Goal: Complete application form: Complete application form

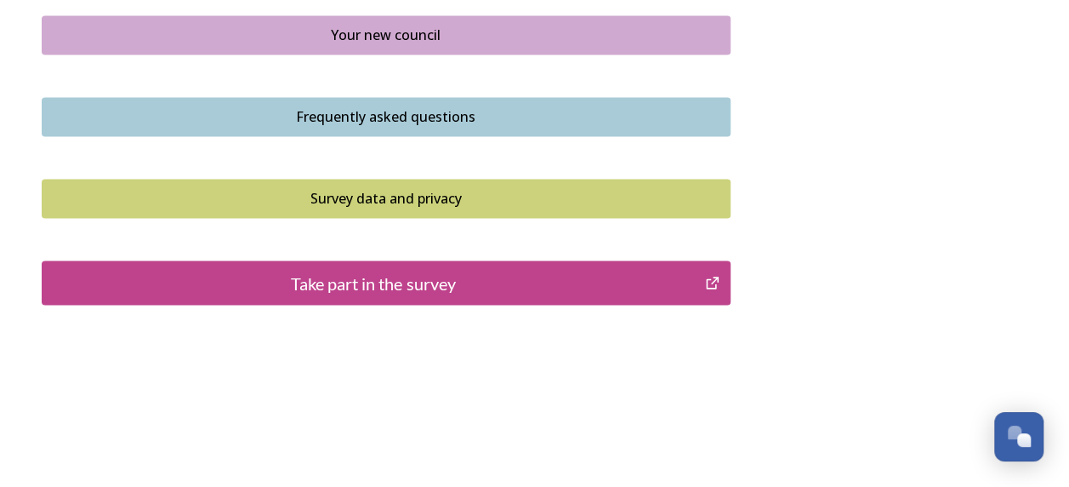
scroll to position [1339, 0]
click at [521, 295] on button "Take part in the survey" at bounding box center [386, 282] width 689 height 44
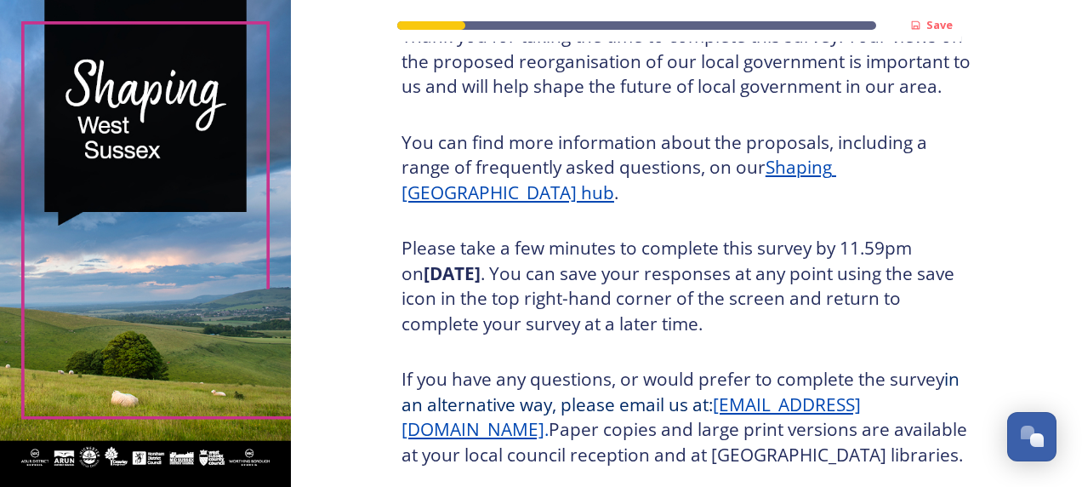
scroll to position [330, 0]
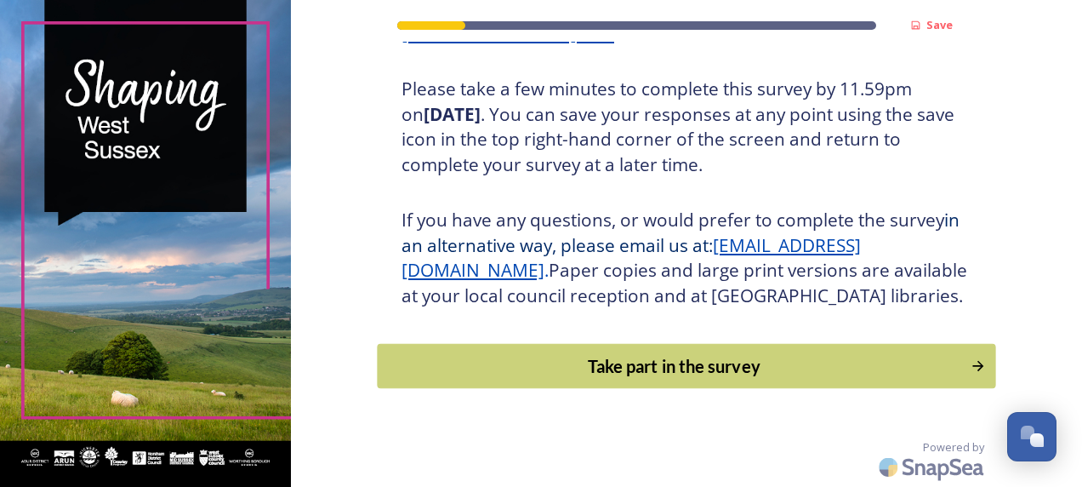
click at [600, 359] on div "Take part in the survey" at bounding box center [673, 366] width 575 height 26
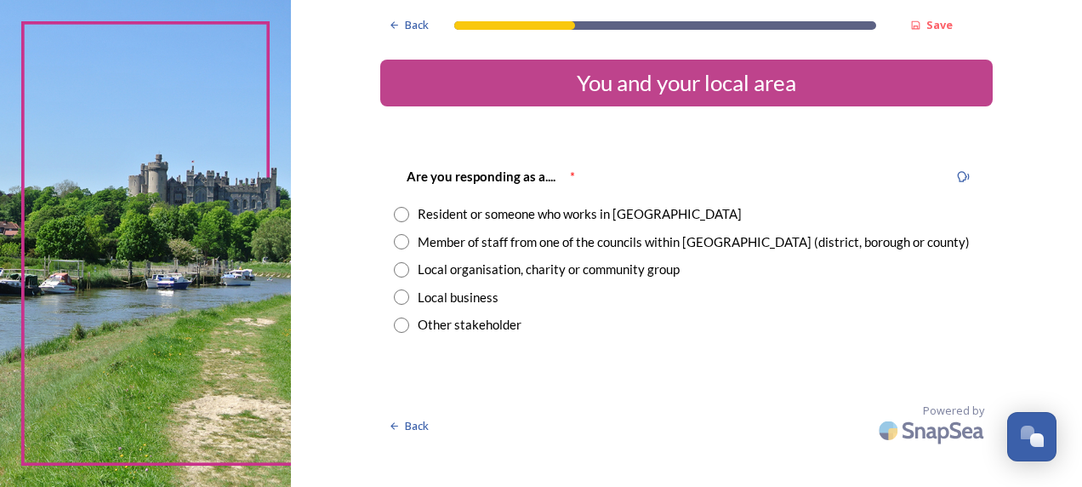
click at [540, 240] on div "Member of staff from one of the councils within [GEOGRAPHIC_DATA] (district, bo…" at bounding box center [694, 242] width 552 height 20
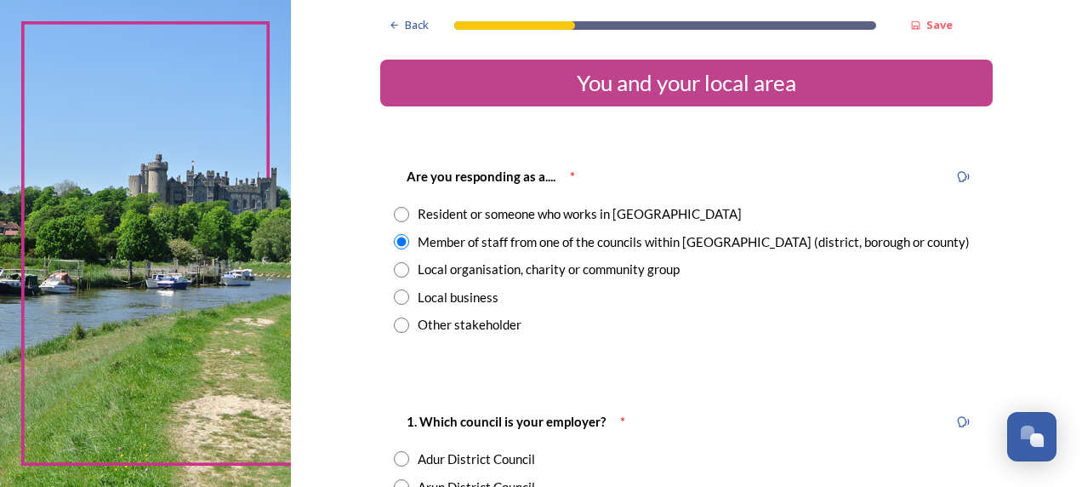
click at [546, 240] on div "Member of staff from one of the councils within [GEOGRAPHIC_DATA] (district, bo…" at bounding box center [694, 242] width 552 height 20
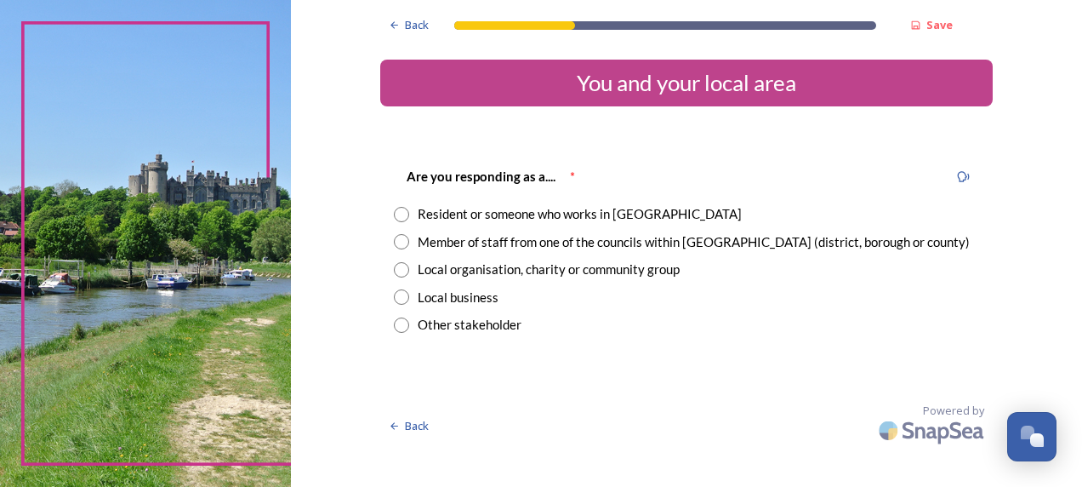
click at [546, 240] on div "Member of staff from one of the councils within [GEOGRAPHIC_DATA] (district, bo…" at bounding box center [694, 242] width 552 height 20
radio input "true"
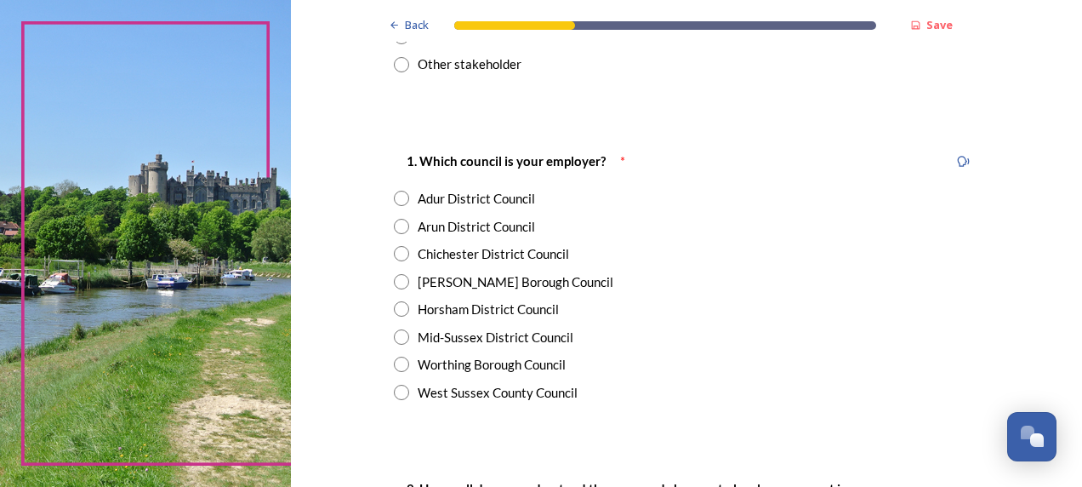
scroll to position [340, 0]
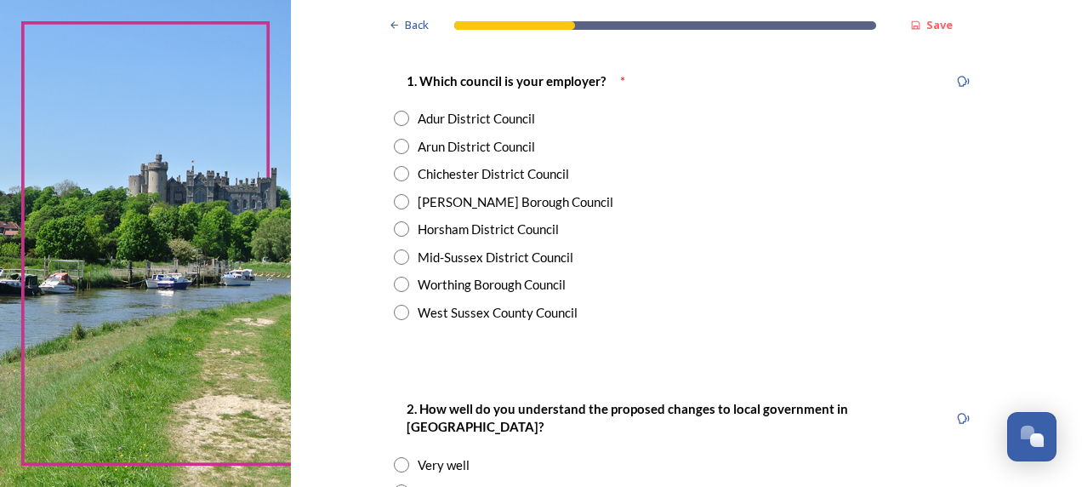
click at [471, 305] on div "West Sussex County Council" at bounding box center [498, 313] width 160 height 20
radio input "true"
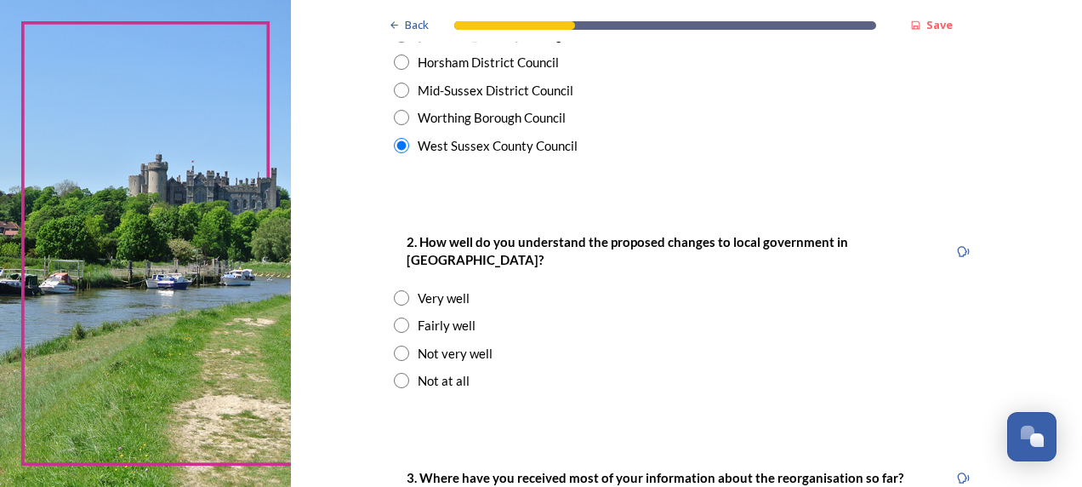
scroll to position [510, 0]
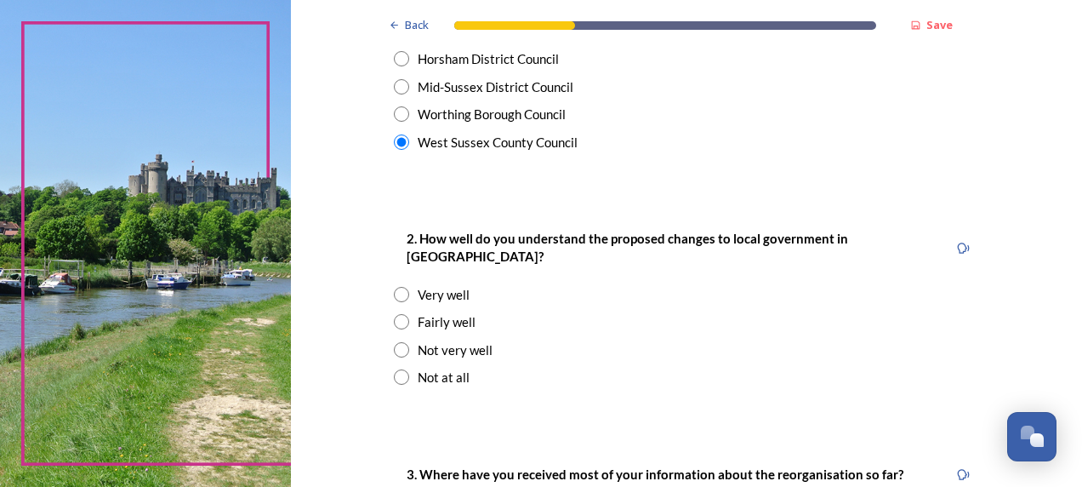
click at [464, 340] on div "Not very well" at bounding box center [455, 350] width 75 height 20
radio input "true"
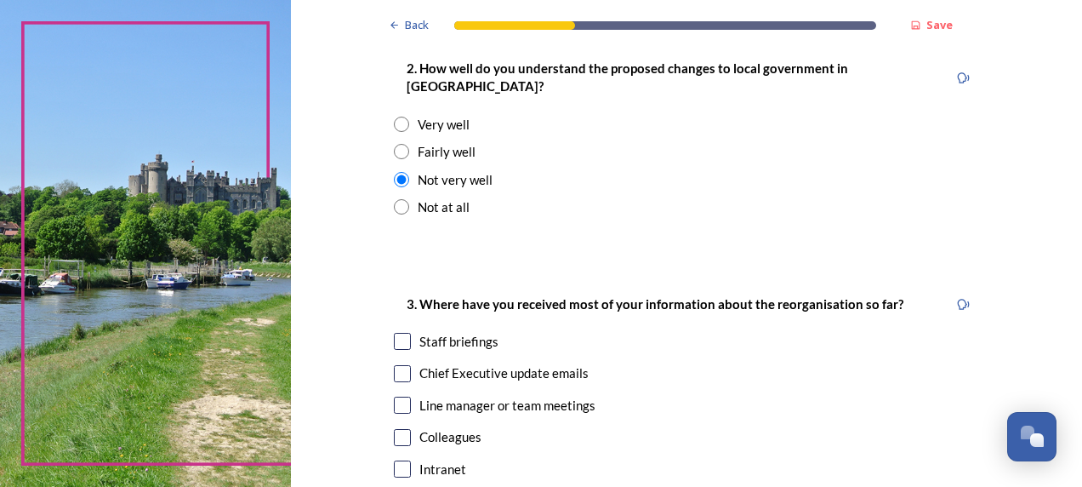
click at [437, 332] on div "Staff briefings" at bounding box center [458, 342] width 79 height 20
checkbox input "true"
click at [395, 370] on div "3. Where have you received most of your information about the reorganisation so…" at bounding box center [686, 483] width 612 height 415
click at [395, 365] on input "checkbox" at bounding box center [402, 373] width 17 height 17
checkbox input "true"
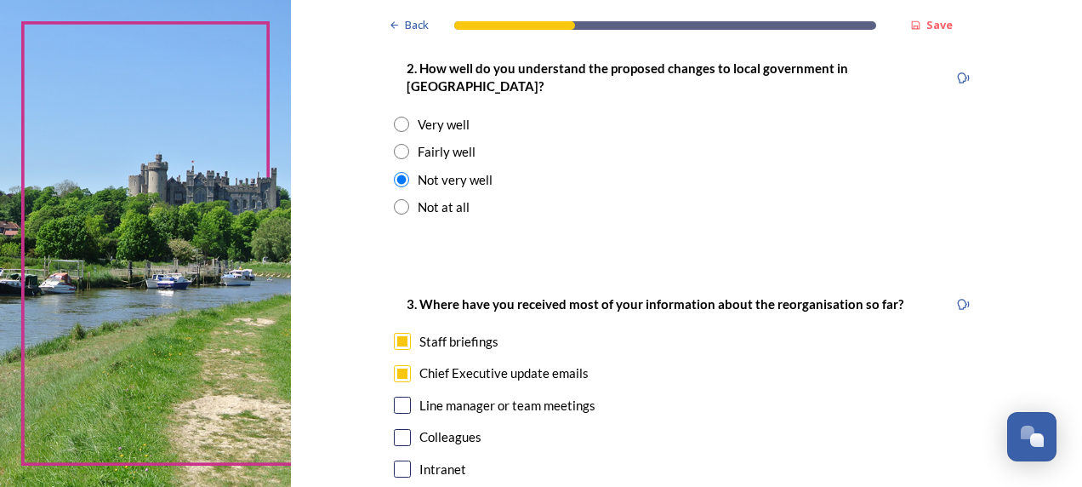
click at [396, 396] on input "checkbox" at bounding box center [402, 404] width 17 height 17
checkbox input "true"
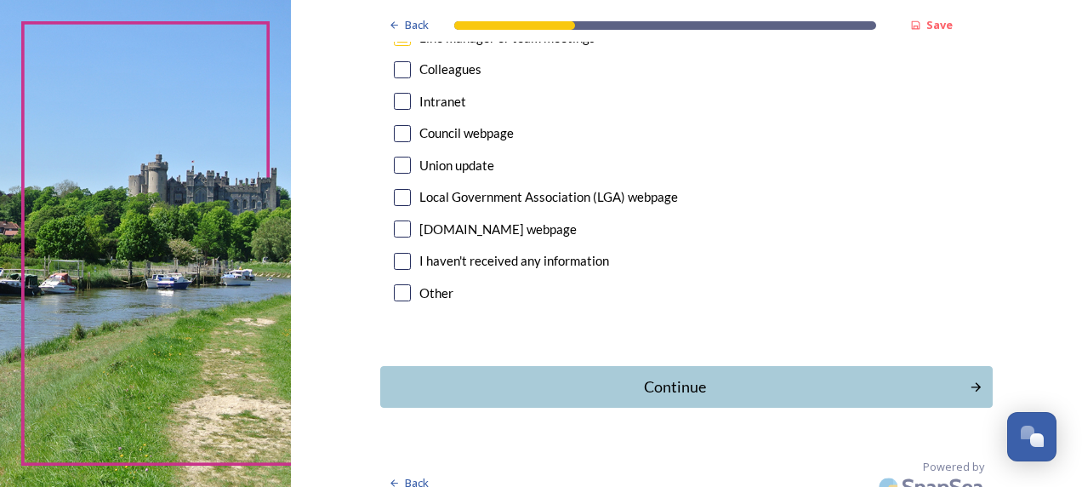
scroll to position [1049, 0]
click at [592, 374] on div "Continue" at bounding box center [674, 385] width 576 height 23
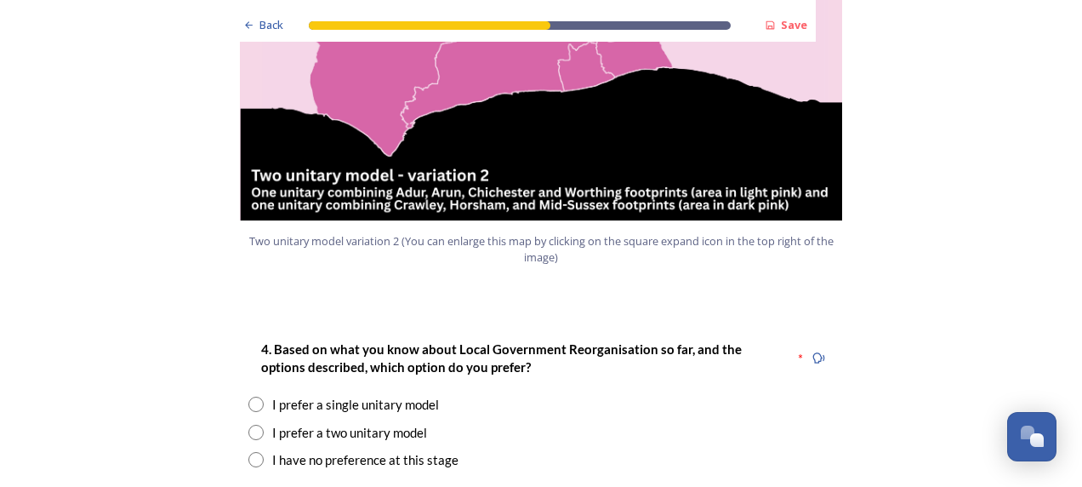
scroll to position [2212, 0]
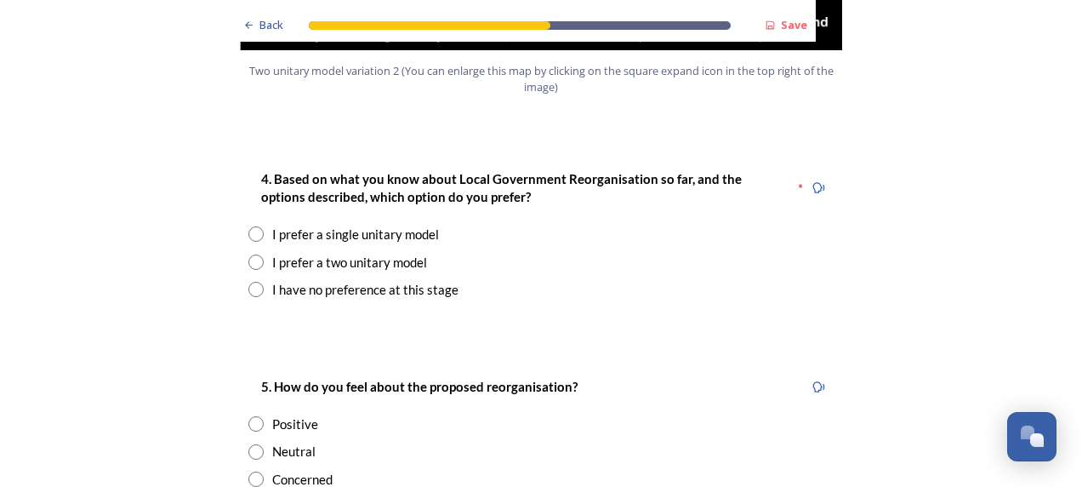
click at [251, 282] on input "radio" at bounding box center [255, 289] width 15 height 15
radio input "true"
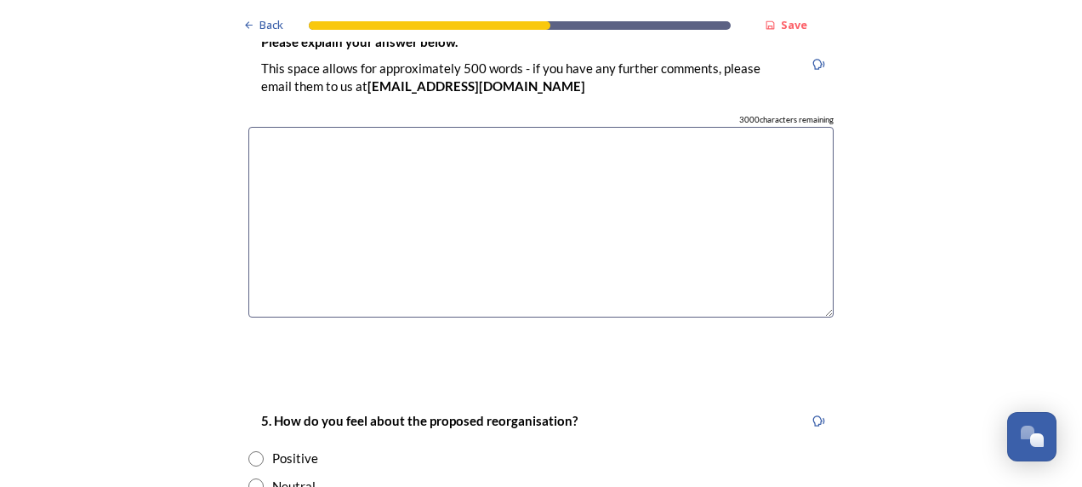
scroll to position [2722, 0]
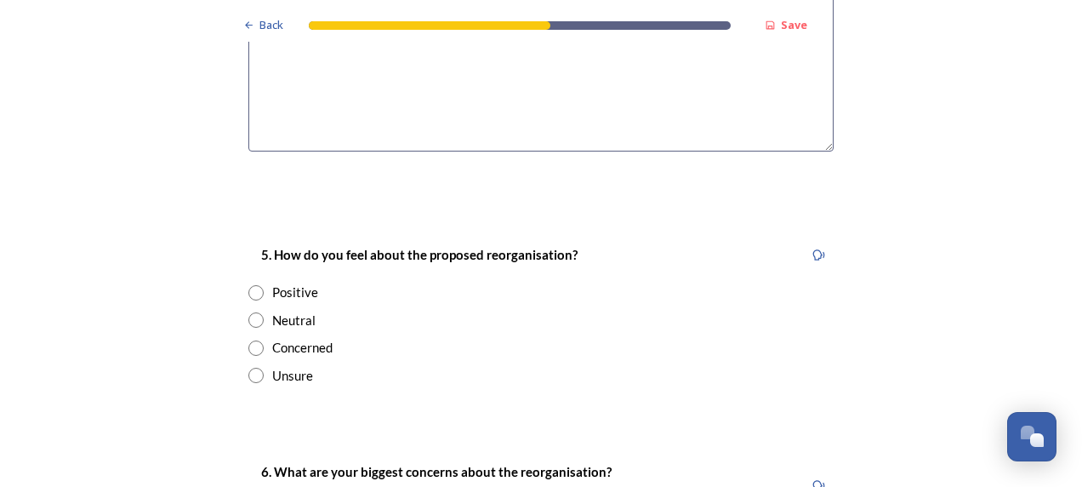
click at [278, 338] on div "Concerned" at bounding box center [302, 348] width 60 height 20
radio input "true"
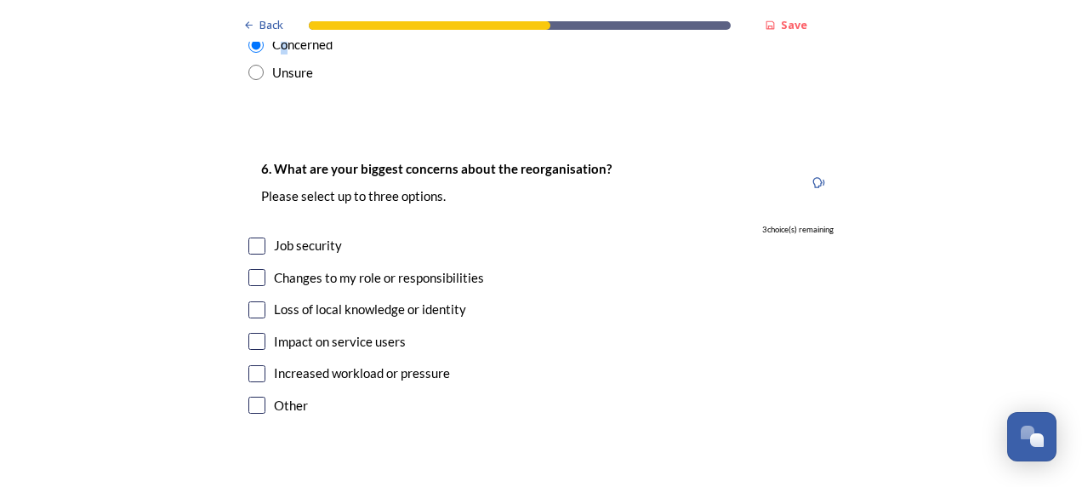
scroll to position [3062, 0]
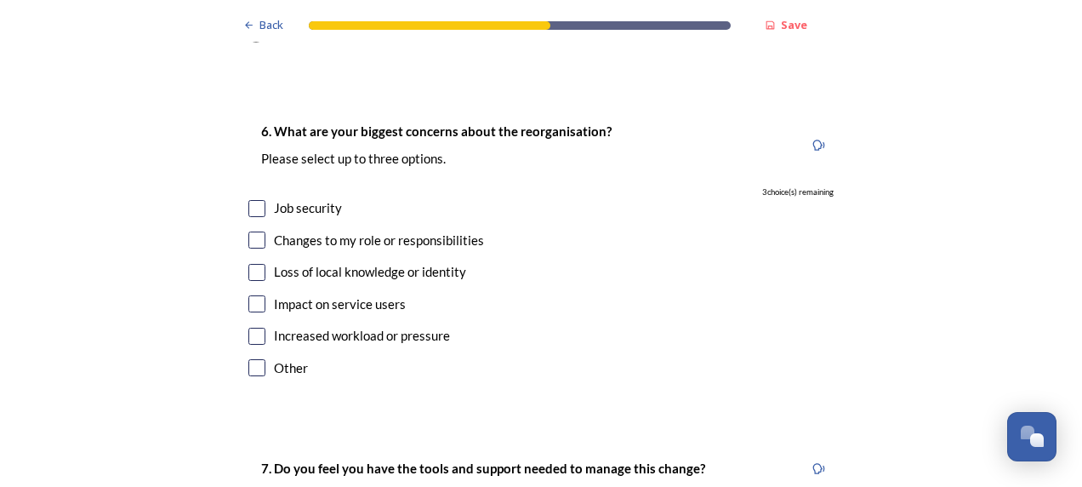
click at [257, 200] on input "checkbox" at bounding box center [256, 208] width 17 height 17
checkbox input "true"
click at [253, 231] on input "checkbox" at bounding box center [256, 239] width 17 height 17
checkbox input "true"
click at [250, 295] on input "checkbox" at bounding box center [256, 303] width 17 height 17
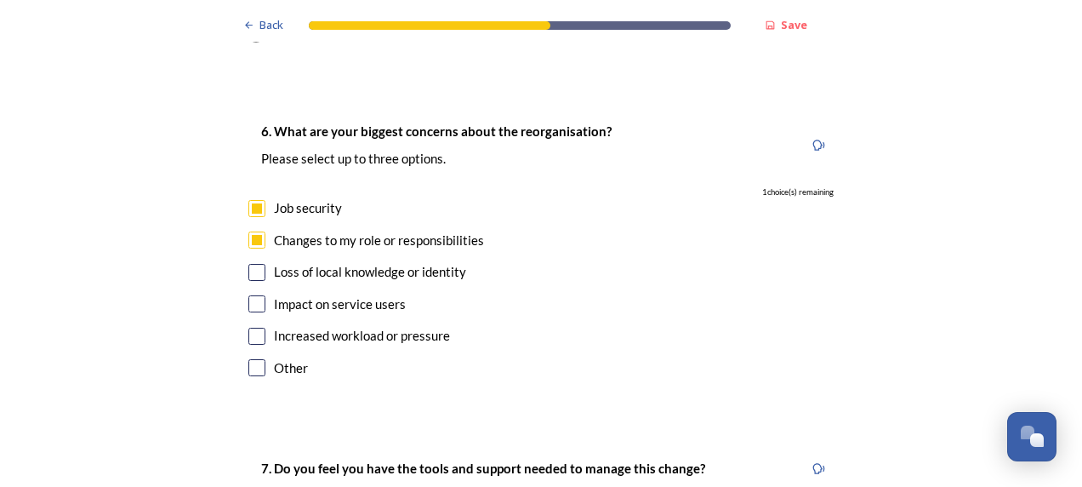
checkbox input "true"
drag, startPoint x: 248, startPoint y: 288, endPoint x: 242, endPoint y: 296, distance: 10.4
click at [248, 327] on input "checkbox" at bounding box center [256, 335] width 17 height 17
click at [259, 326] on div "Increased workload or pressure" at bounding box center [540, 336] width 585 height 20
click at [248, 327] on input "checkbox" at bounding box center [256, 335] width 17 height 17
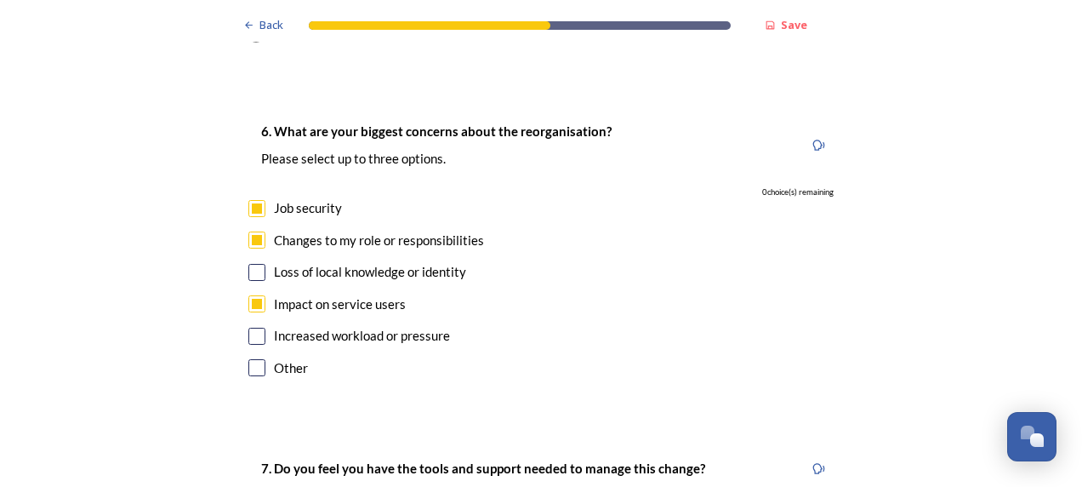
checkbox input "false"
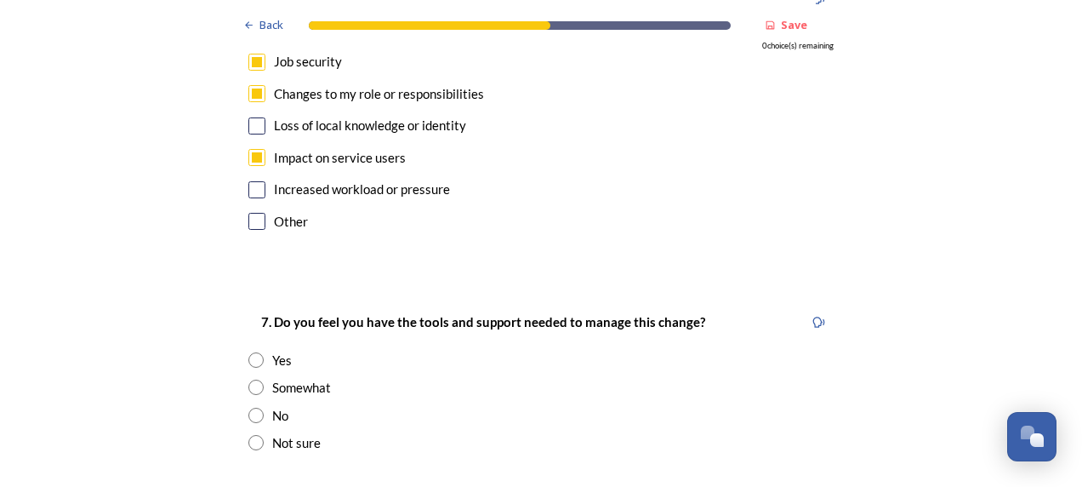
scroll to position [3317, 0]
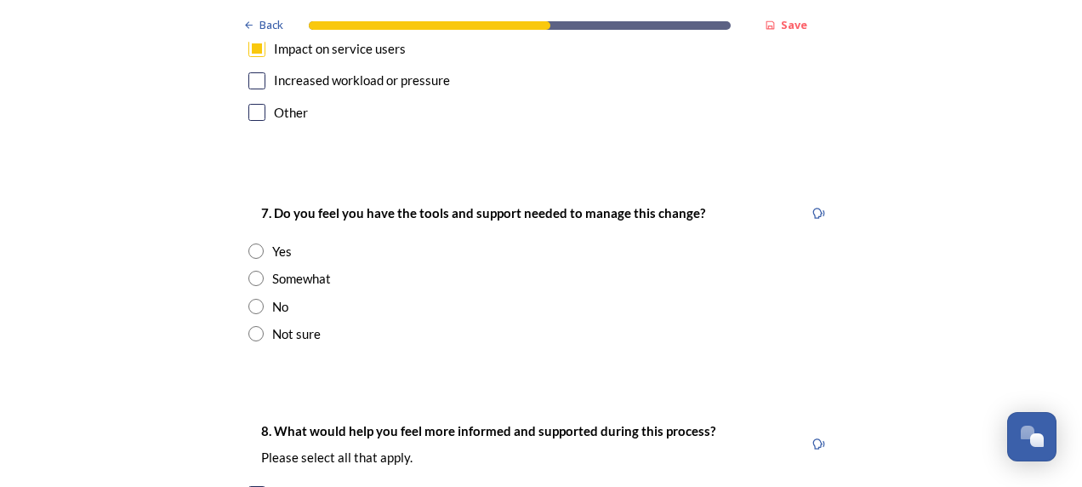
click at [253, 299] on input "radio" at bounding box center [255, 306] width 15 height 15
radio input "true"
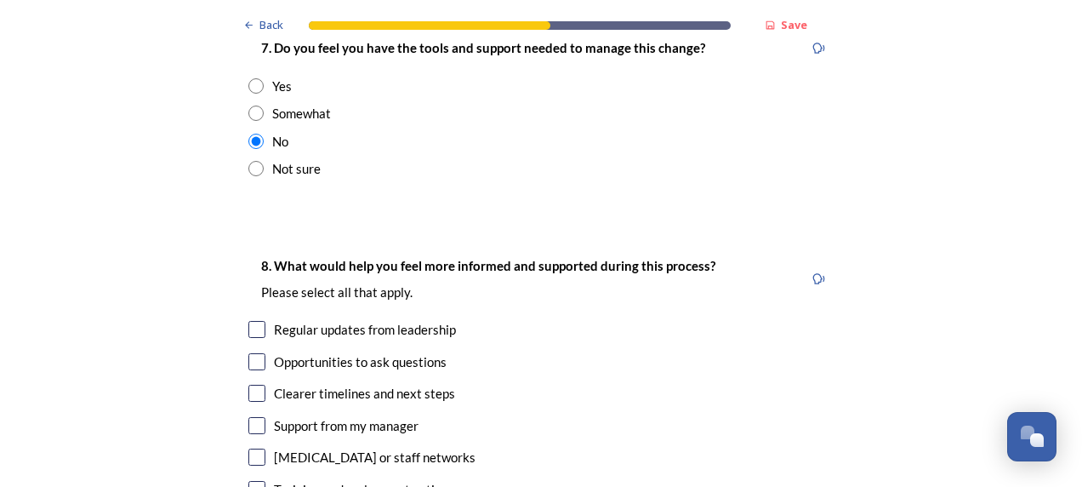
scroll to position [3488, 0]
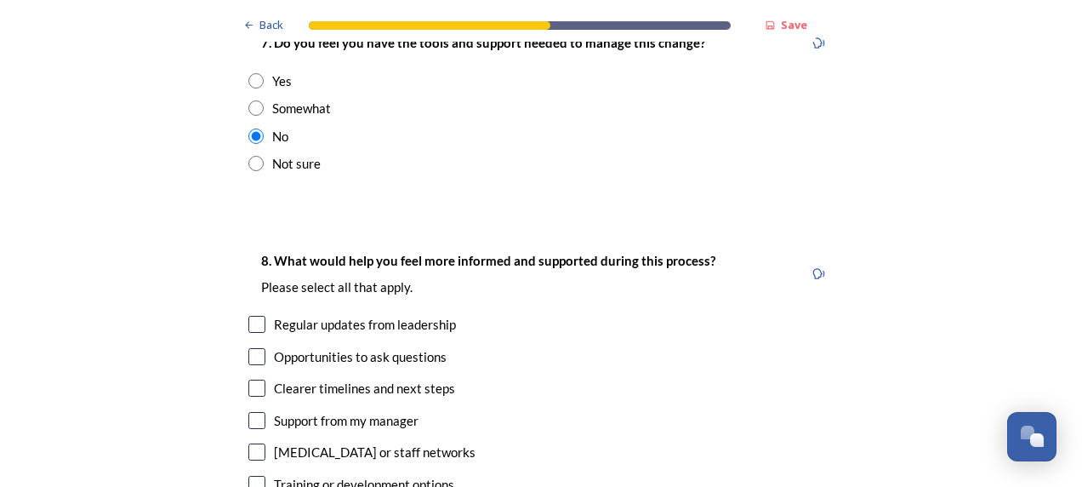
click at [250, 348] on input "checkbox" at bounding box center [256, 356] width 17 height 17
checkbox input "true"
click at [256, 379] on input "checkbox" at bounding box center [256, 387] width 17 height 17
checkbox input "true"
click at [256, 412] on input "checkbox" at bounding box center [256, 420] width 17 height 17
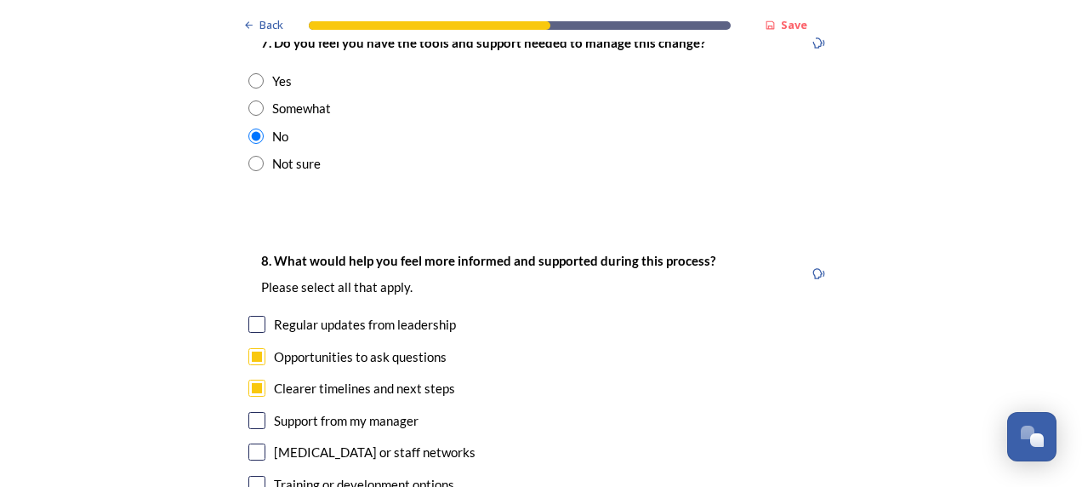
checkbox input "true"
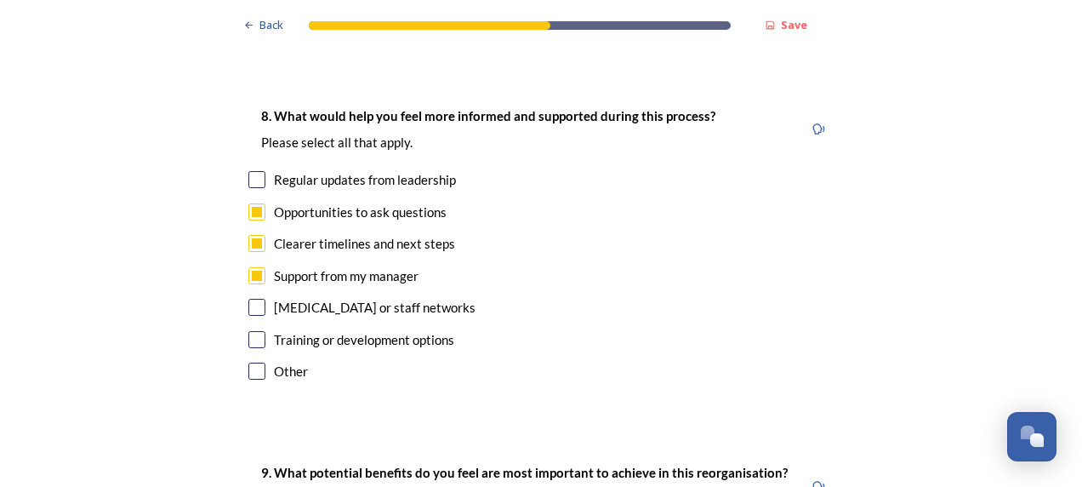
scroll to position [3658, 0]
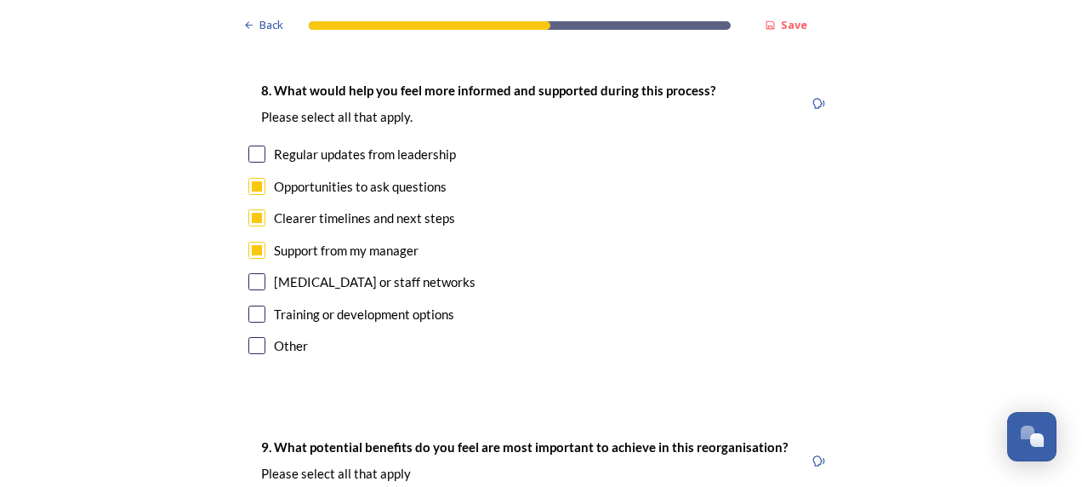
click at [252, 273] on input "checkbox" at bounding box center [256, 281] width 17 height 17
checkbox input "true"
click at [252, 305] on input "checkbox" at bounding box center [256, 313] width 17 height 17
checkbox input "true"
click at [252, 145] on input "checkbox" at bounding box center [256, 153] width 17 height 17
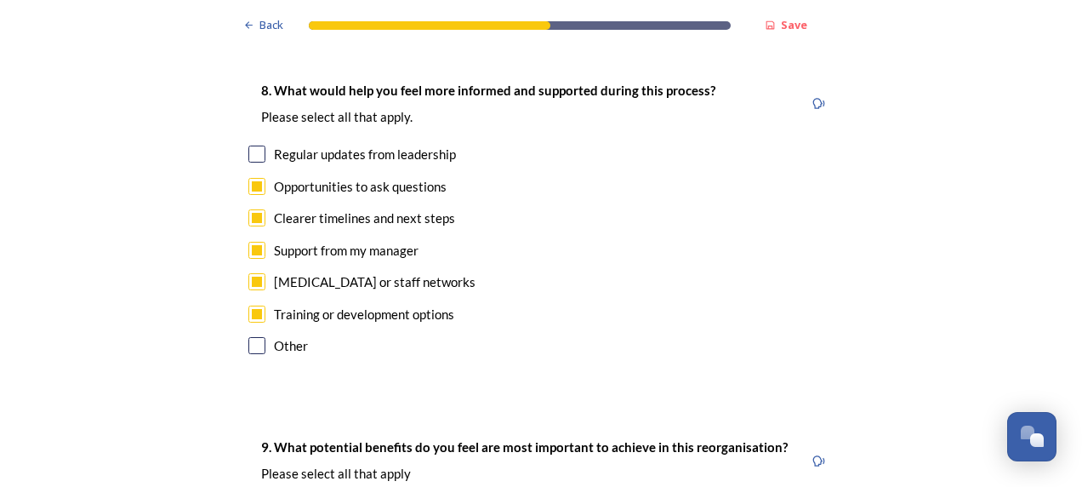
checkbox input "true"
click at [250, 337] on input "checkbox" at bounding box center [256, 345] width 17 height 17
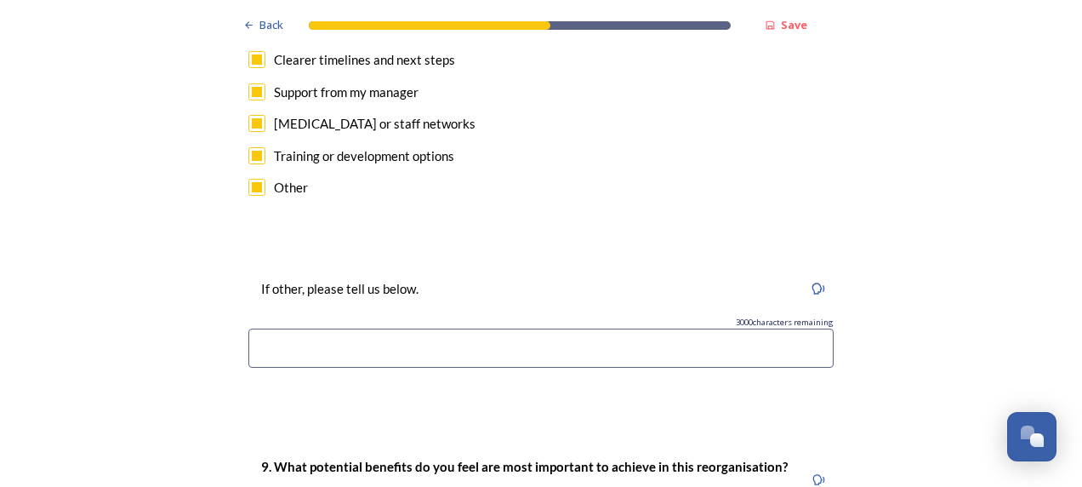
scroll to position [3828, 0]
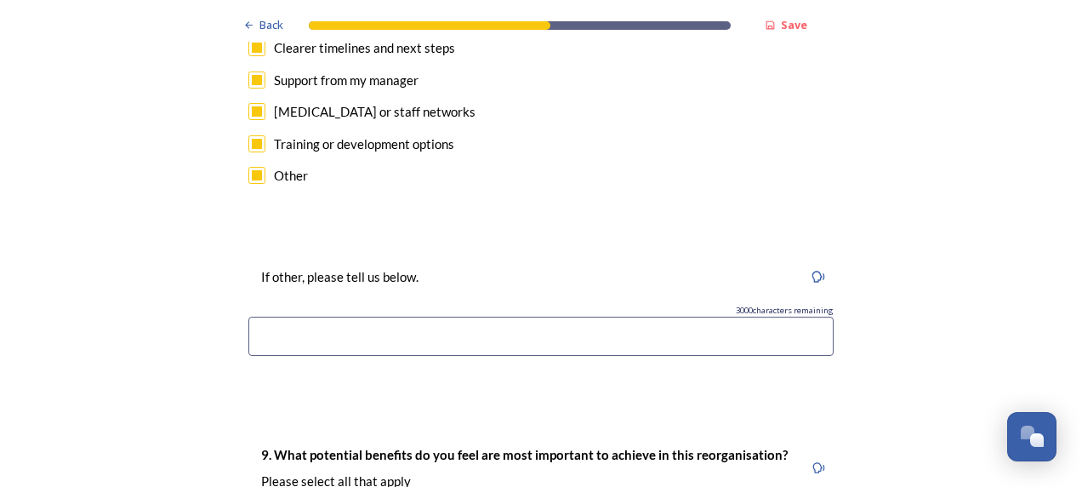
click at [252, 167] on input "checkbox" at bounding box center [256, 175] width 17 height 17
checkbox input "false"
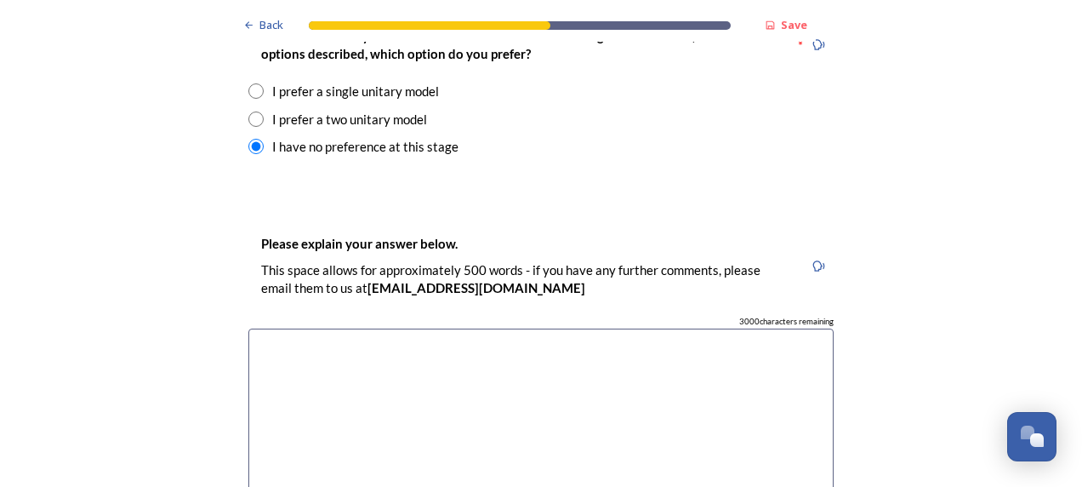
scroll to position [2382, 0]
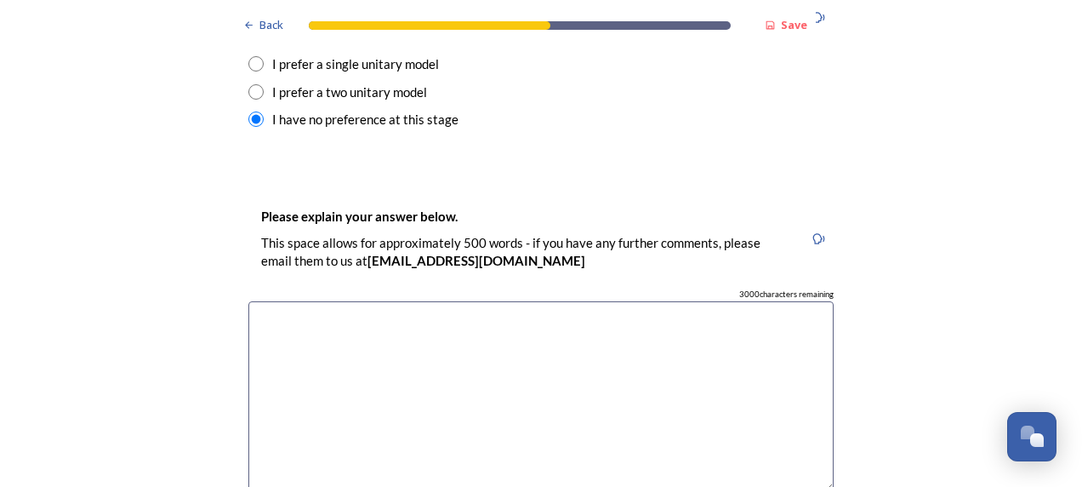
click at [379, 301] on textarea at bounding box center [540, 396] width 585 height 191
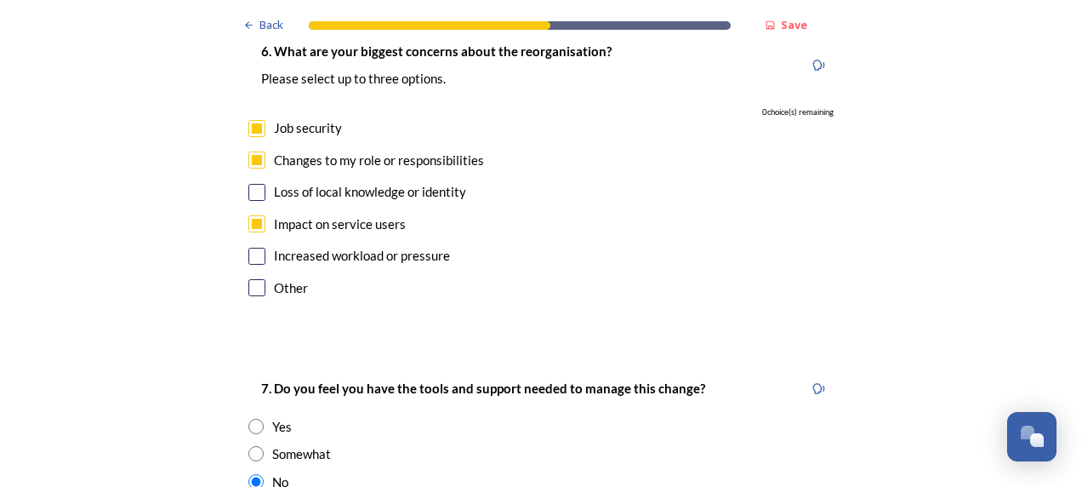
scroll to position [3147, 0]
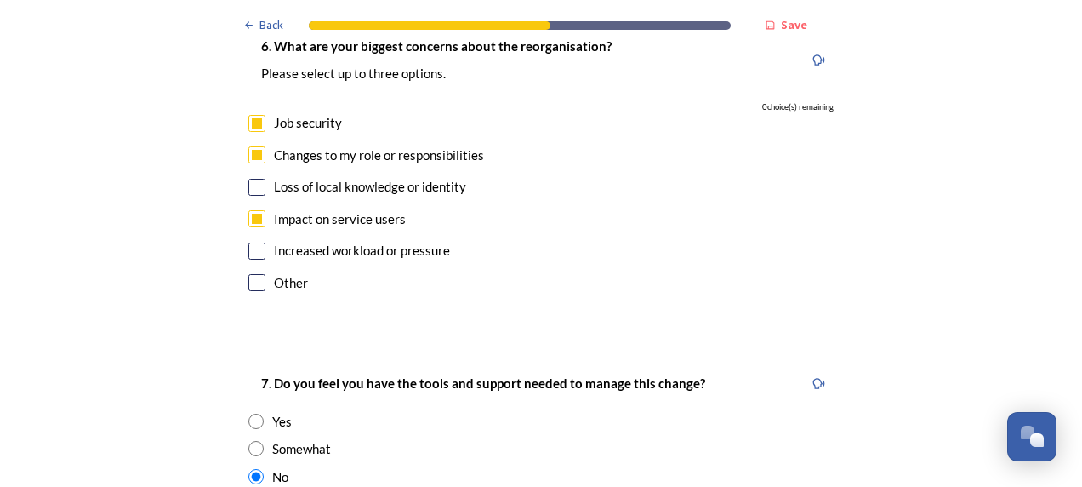
type textarea "I don't really understand how this will affect my job."
click at [250, 242] on input "checkbox" at bounding box center [256, 250] width 17 height 17
click at [248, 242] on input "checkbox" at bounding box center [256, 250] width 17 height 17
checkbox input "false"
click at [384, 273] on div "Other" at bounding box center [540, 283] width 585 height 20
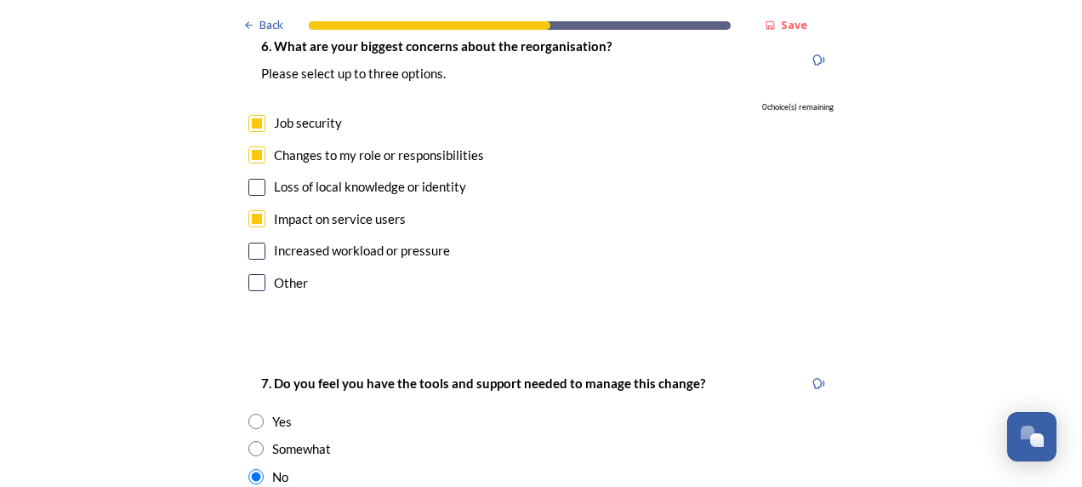
scroll to position [3062, 0]
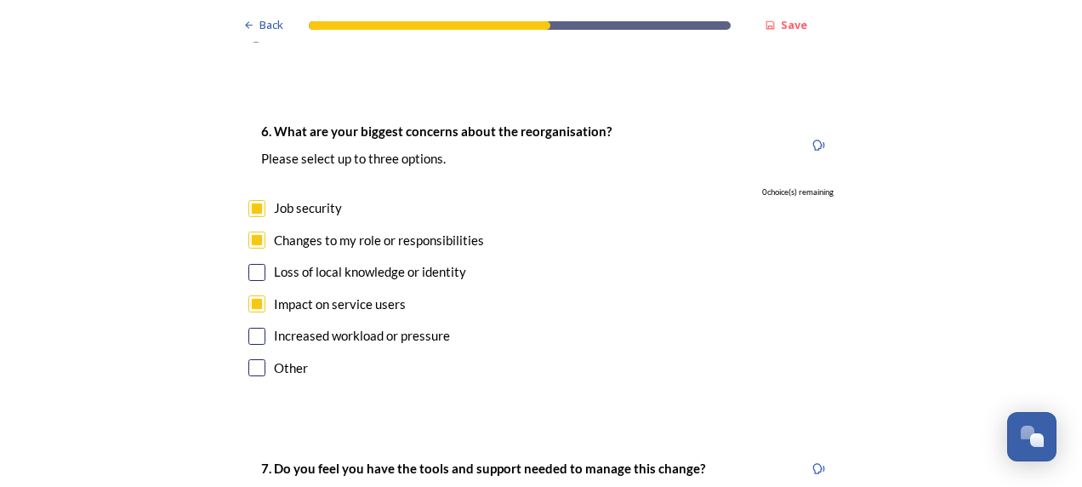
drag, startPoint x: 247, startPoint y: 246, endPoint x: 255, endPoint y: 255, distance: 12.6
click at [248, 295] on input "checkbox" at bounding box center [256, 303] width 17 height 17
click at [256, 295] on input "checkbox" at bounding box center [256, 303] width 17 height 17
checkbox input "true"
click at [248, 327] on input "checkbox" at bounding box center [256, 335] width 17 height 17
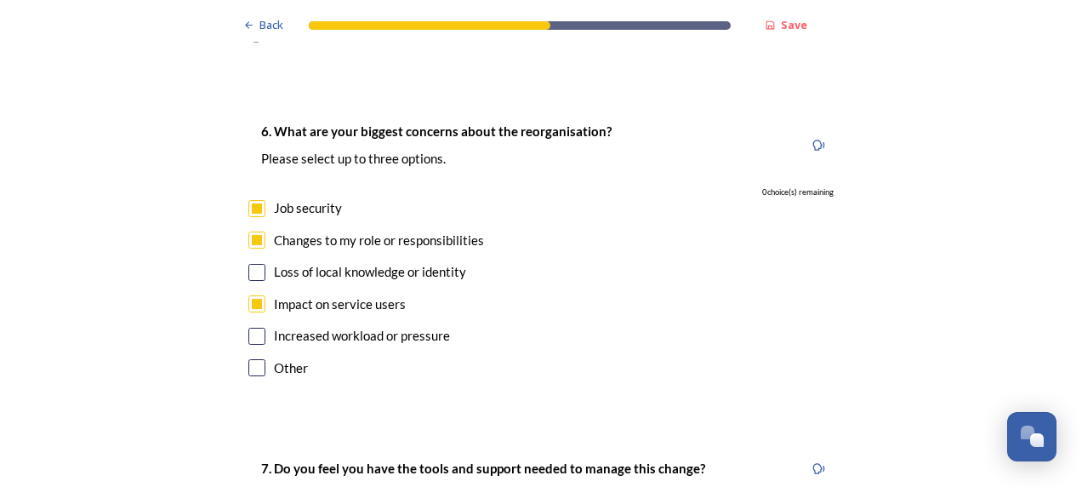
checkbox input "false"
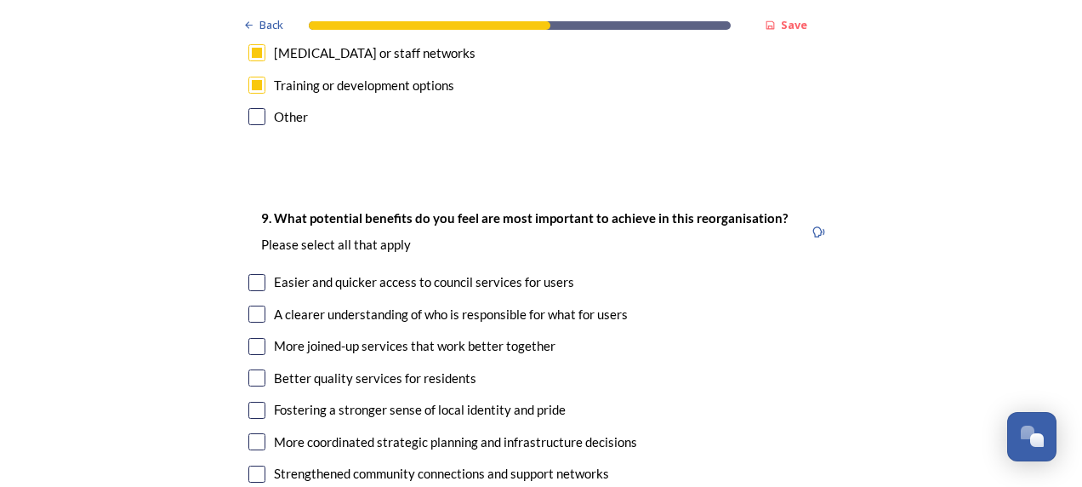
scroll to position [3913, 0]
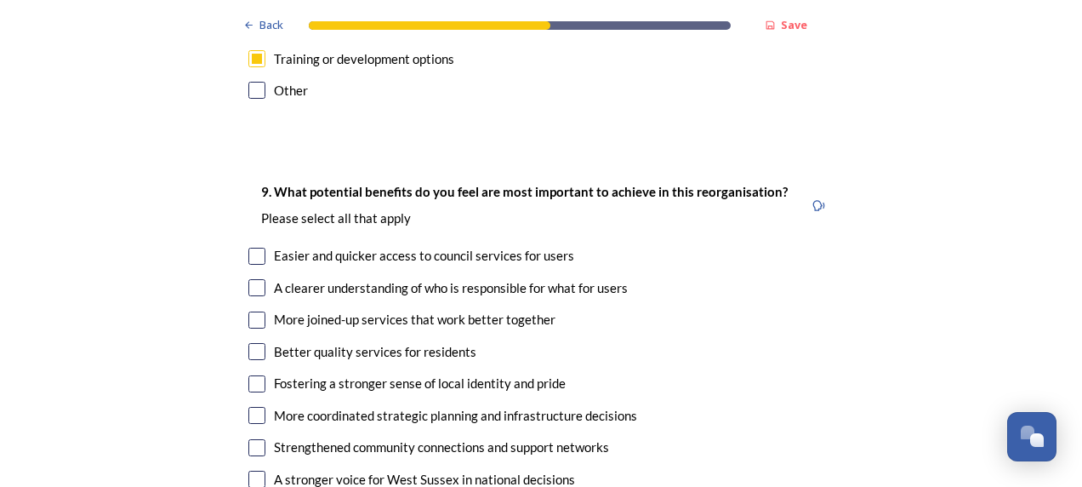
click at [252, 279] on input "checkbox" at bounding box center [256, 287] width 17 height 17
checkbox input "true"
click at [254, 311] on input "checkbox" at bounding box center [256, 319] width 17 height 17
checkbox input "true"
click at [251, 343] on input "checkbox" at bounding box center [256, 351] width 17 height 17
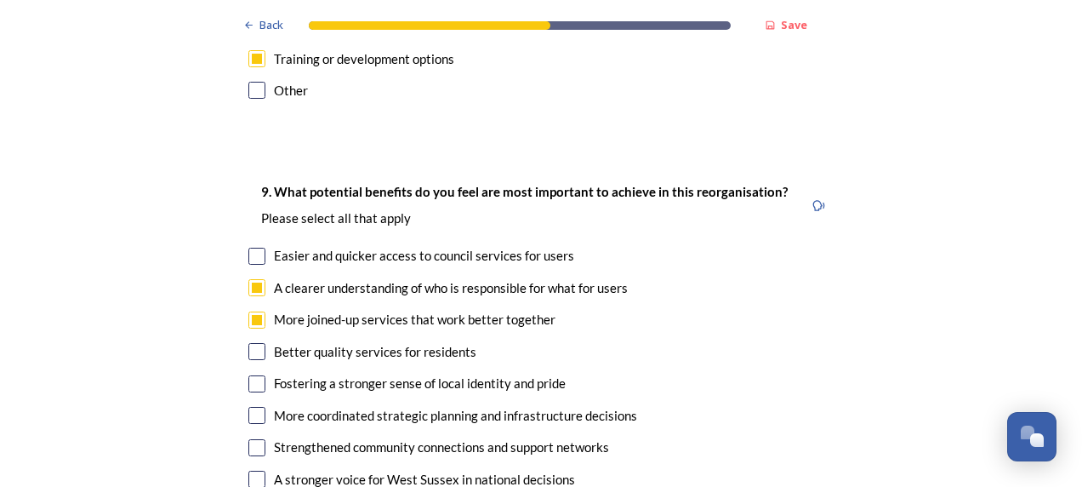
checkbox input "true"
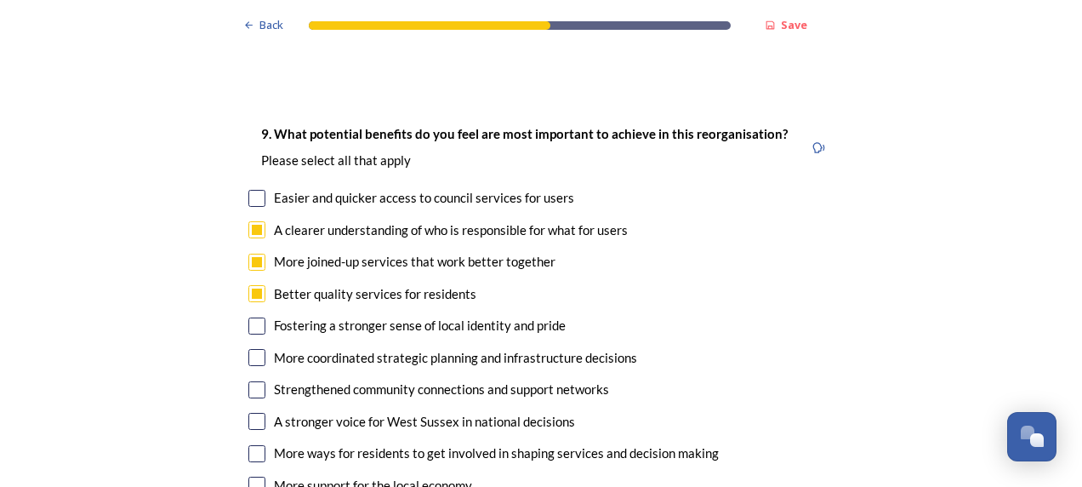
scroll to position [3998, 0]
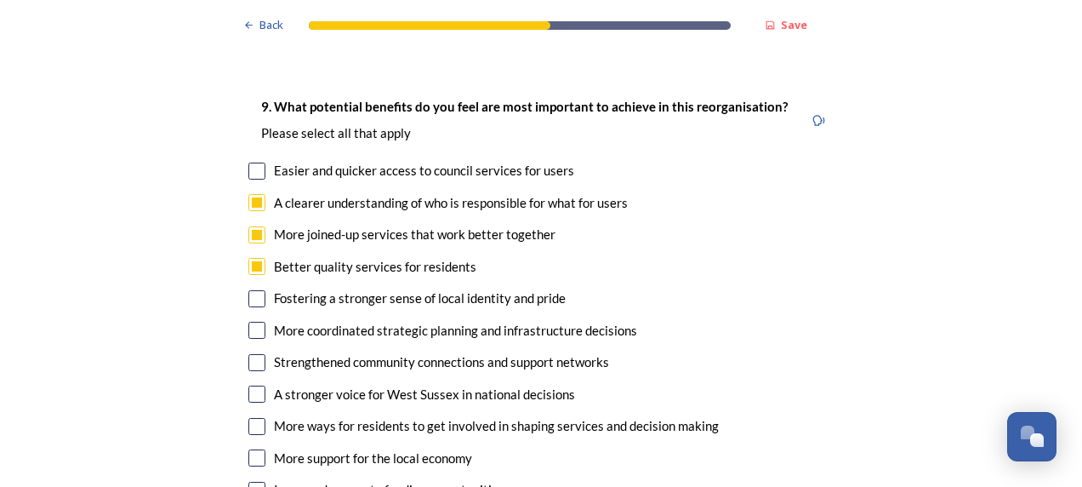
click at [252, 322] on input "checkbox" at bounding box center [256, 330] width 17 height 17
checkbox input "true"
click at [258, 354] on input "checkbox" at bounding box center [256, 362] width 17 height 17
checkbox input "true"
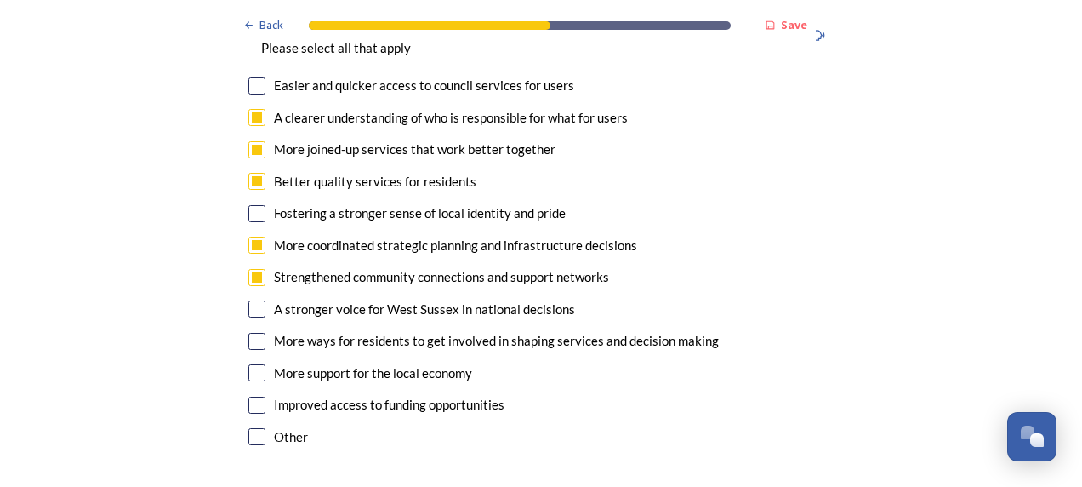
click at [254, 396] on input "checkbox" at bounding box center [256, 404] width 17 height 17
checkbox input "true"
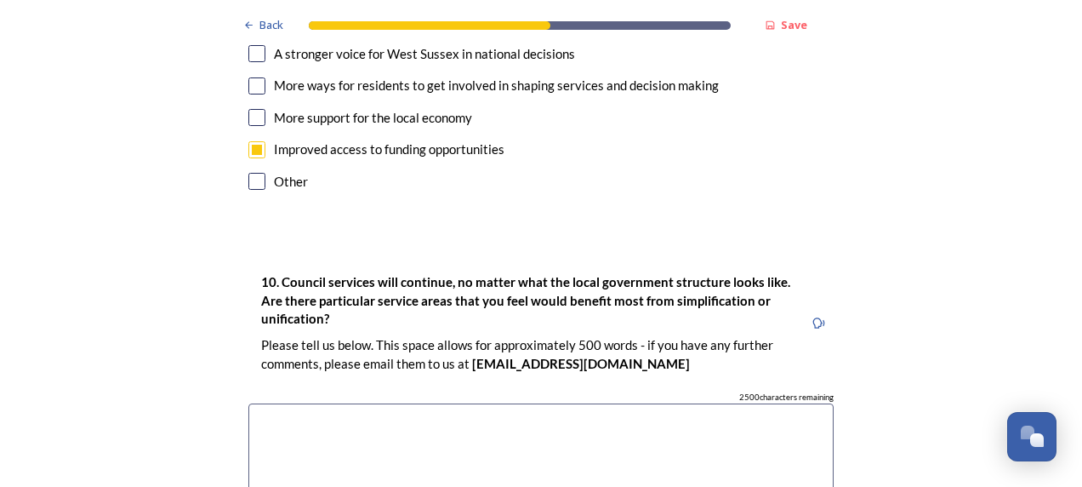
scroll to position [4423, 0]
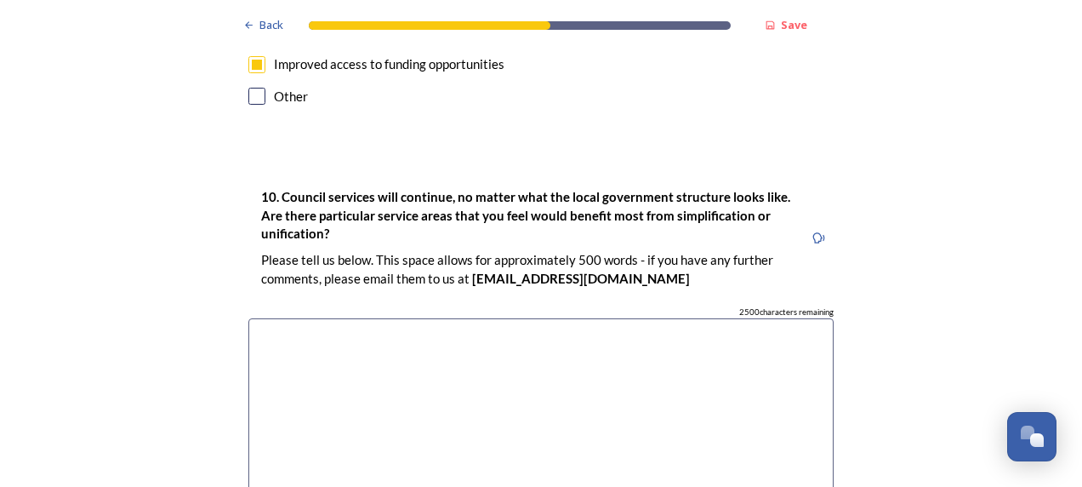
click at [333, 318] on textarea at bounding box center [540, 413] width 585 height 191
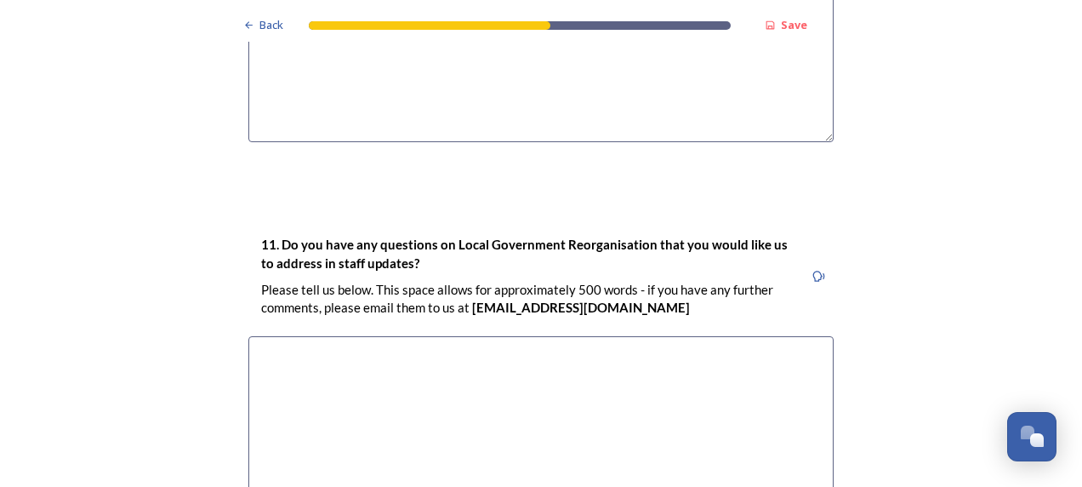
scroll to position [4849, 0]
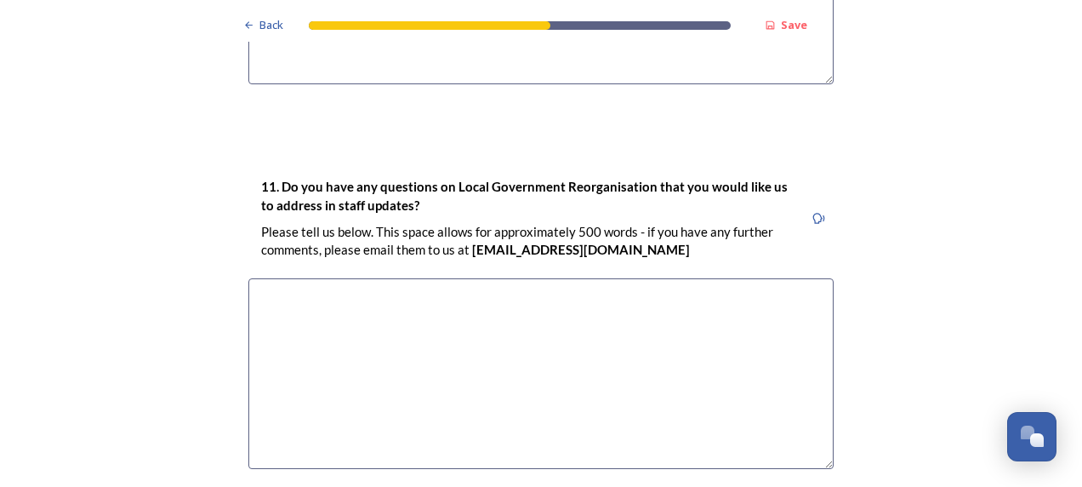
type textarea "Social care and housing"
click at [337, 278] on textarea at bounding box center [540, 373] width 585 height 191
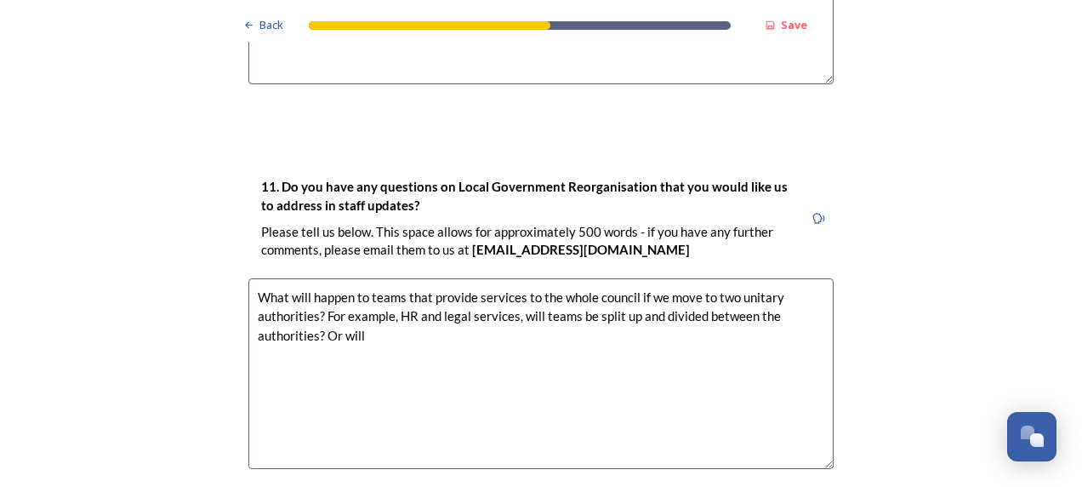
drag, startPoint x: 393, startPoint y: 264, endPoint x: 544, endPoint y: 267, distance: 150.6
click at [431, 278] on textarea "What will happen to teams that provide services to the whole council if we move…" at bounding box center [540, 373] width 585 height 191
click at [616, 278] on textarea "What will happen to teams that provide services to the whole council if we move…" at bounding box center [540, 373] width 585 height 191
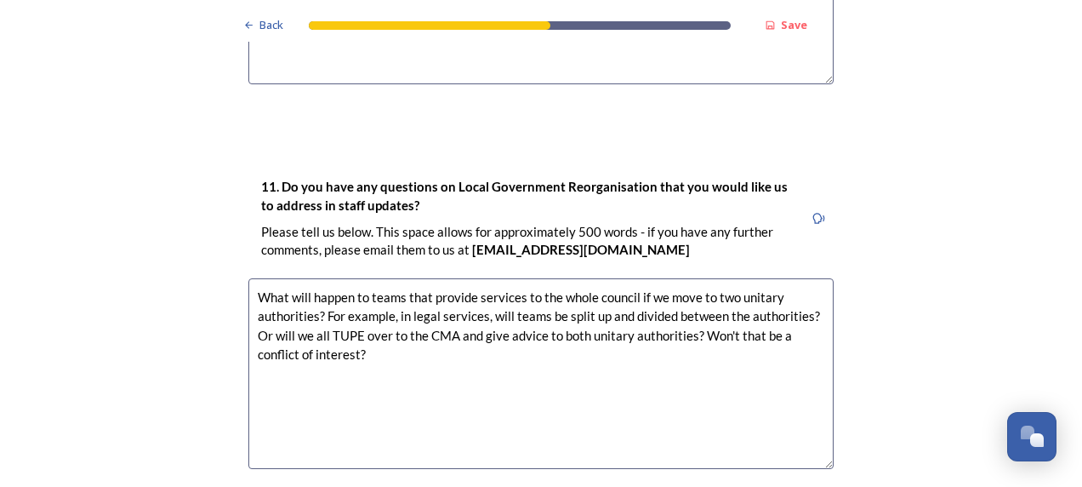
drag, startPoint x: 405, startPoint y: 307, endPoint x: 690, endPoint y: 285, distance: 285.8
click at [690, 285] on textarea "What will happen to teams that provide services to the whole council if we move…" at bounding box center [540, 373] width 585 height 191
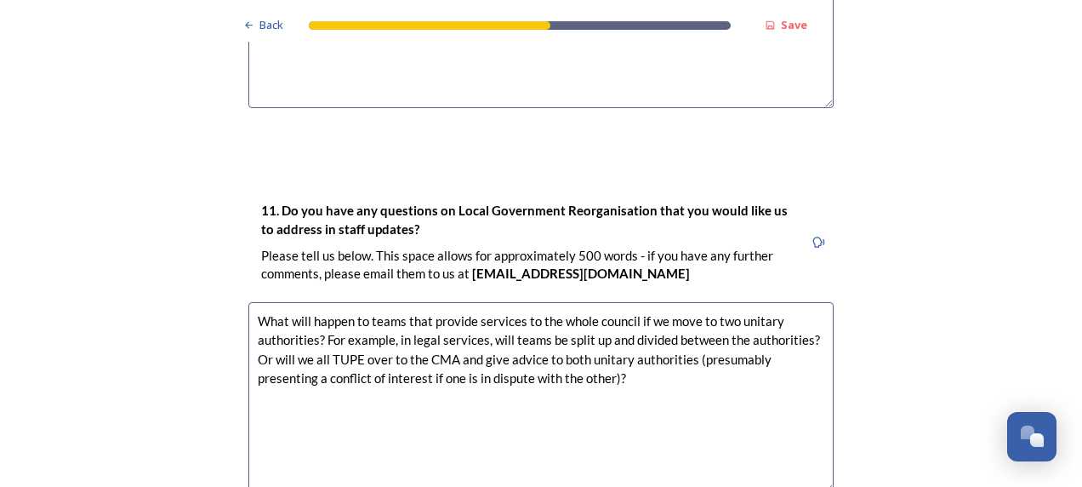
scroll to position [4995, 0]
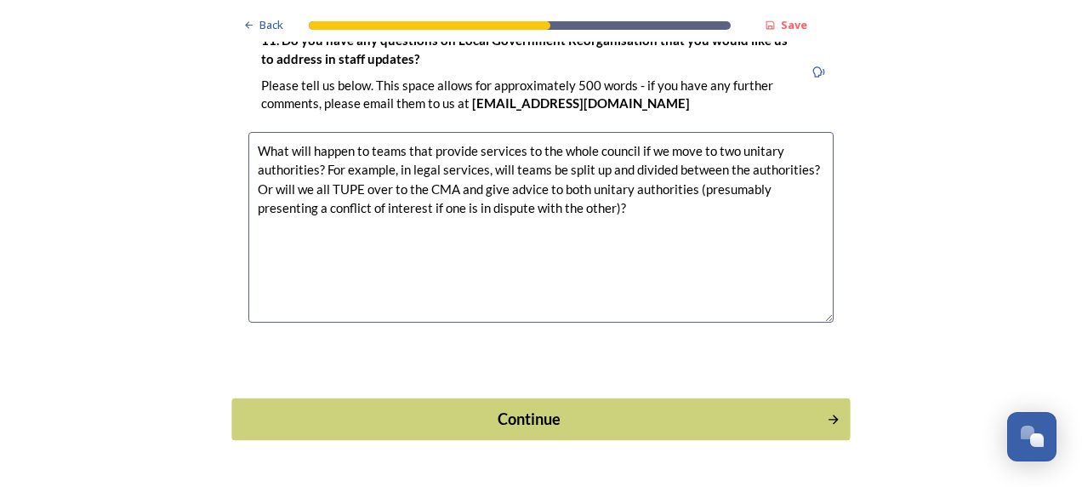
type textarea "What will happen to teams that provide services to the whole council if we move…"
click at [493, 398] on button "Continue" at bounding box center [540, 419] width 618 height 42
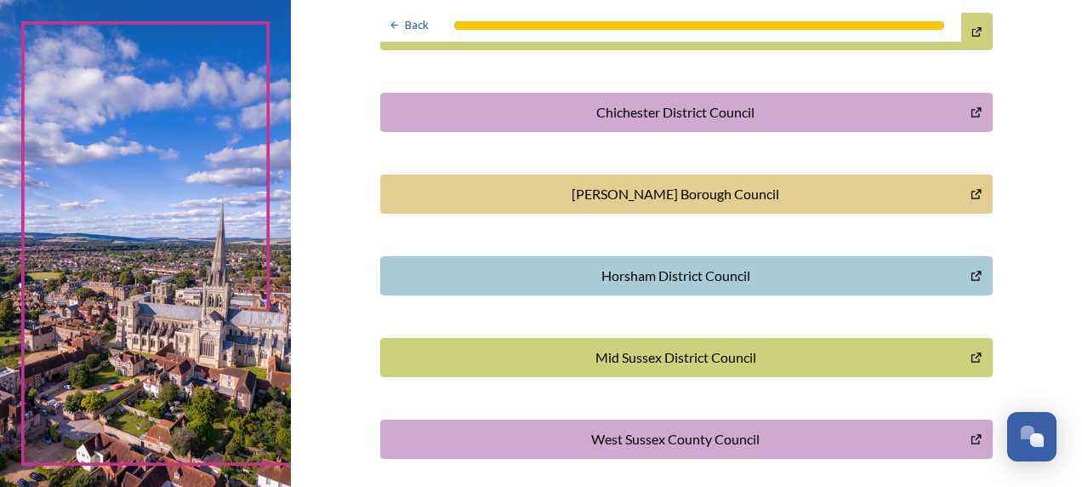
scroll to position [595, 0]
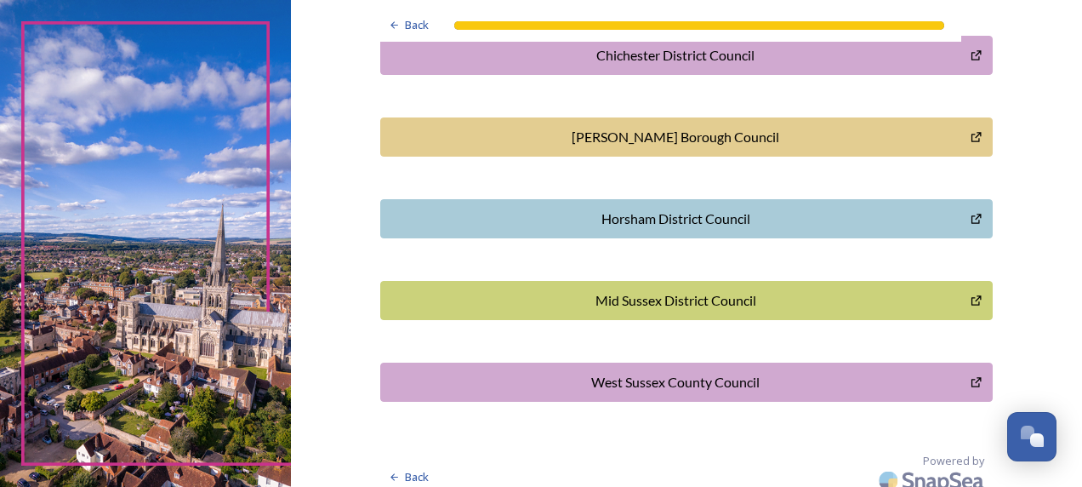
click at [651, 378] on div "West Sussex County Council" at bounding box center [676, 382] width 572 height 20
